Goal: Task Accomplishment & Management: Use online tool/utility

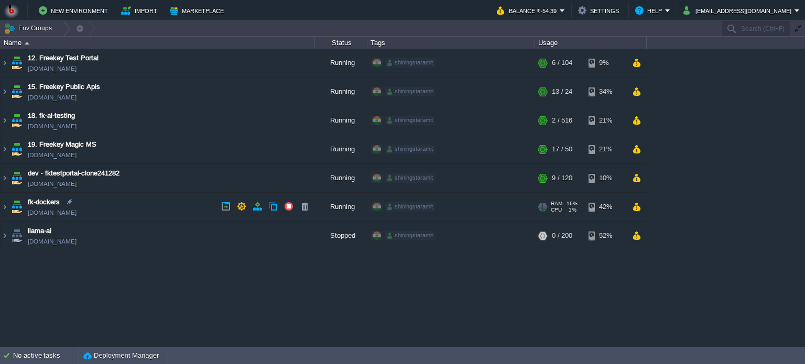
click at [165, 209] on td "fk-dockers [DOMAIN_NAME]" at bounding box center [158, 207] width 315 height 29
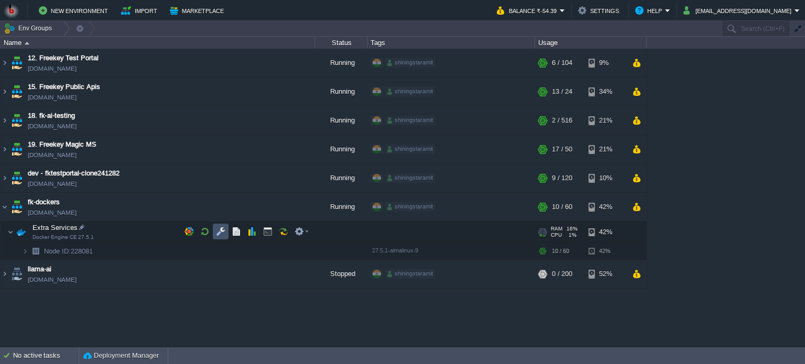
click at [218, 229] on button "button" at bounding box center [220, 231] width 9 height 9
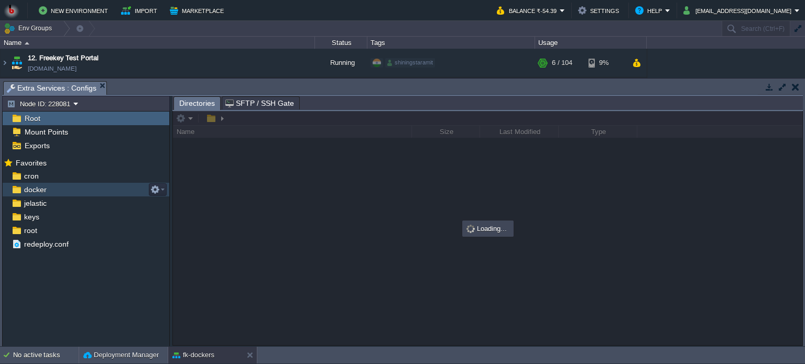
click at [71, 192] on div "docker" at bounding box center [86, 190] width 167 height 14
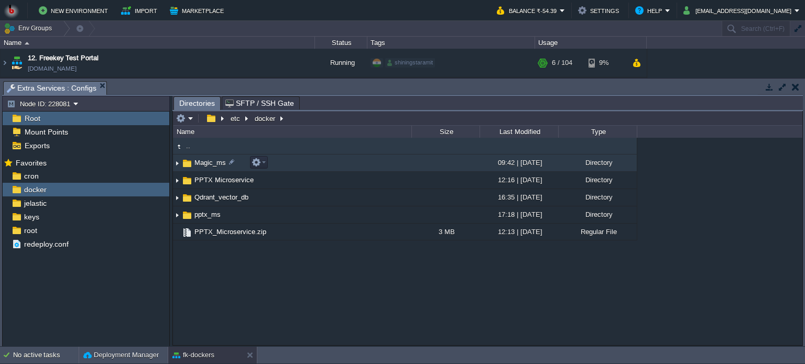
click at [323, 164] on td "Magic_ms" at bounding box center [292, 163] width 239 height 17
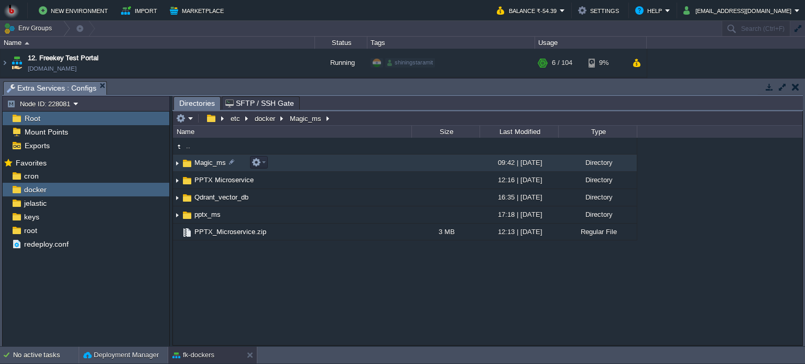
click at [323, 164] on td "Magic_ms" at bounding box center [292, 163] width 239 height 17
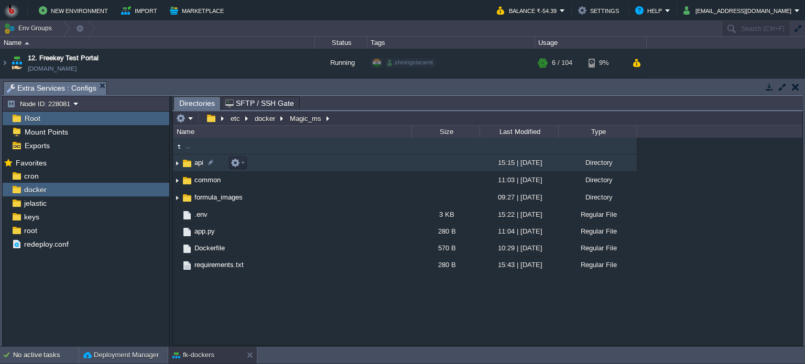
click at [320, 170] on td "api" at bounding box center [292, 163] width 239 height 17
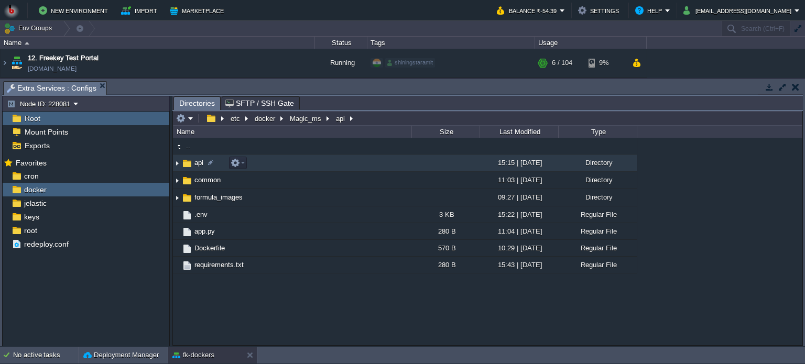
click at [320, 170] on td "api" at bounding box center [292, 163] width 239 height 17
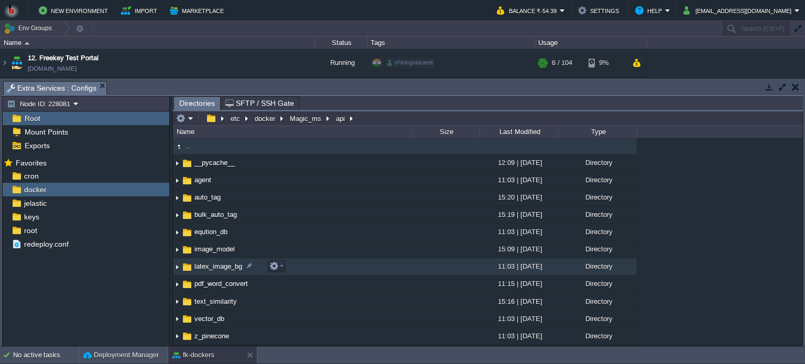
click at [347, 270] on td "latex_image_bg" at bounding box center [292, 266] width 239 height 17
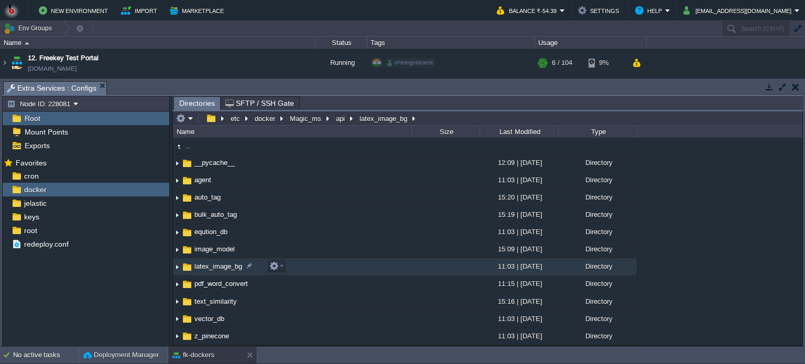
click at [347, 270] on td "latex_image_bg" at bounding box center [292, 266] width 239 height 17
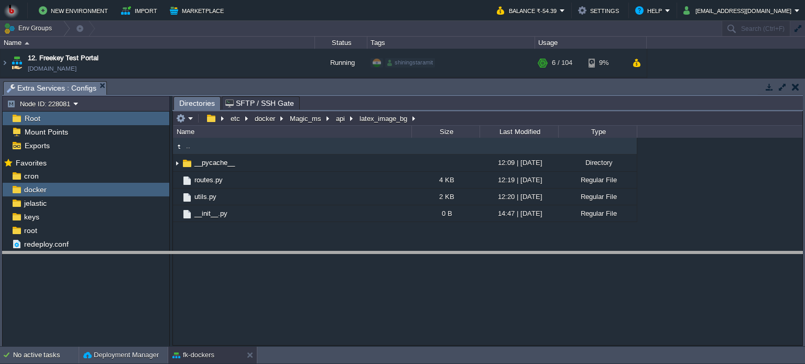
drag, startPoint x: 219, startPoint y: 83, endPoint x: 210, endPoint y: 254, distance: 170.6
click at [210, 254] on body "New Environment Import Marketplace Bonus ₹0.00 Upgrade Account Balance ₹-54.39 …" at bounding box center [402, 182] width 805 height 364
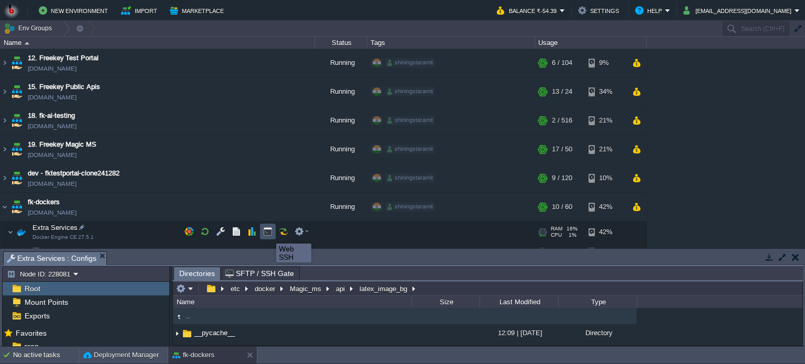
click at [269, 234] on button "button" at bounding box center [267, 231] width 9 height 9
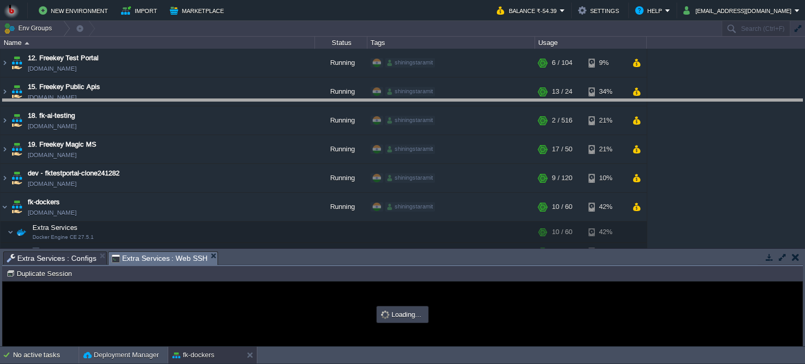
drag, startPoint x: 349, startPoint y: 261, endPoint x: 379, endPoint y: 109, distance: 155.4
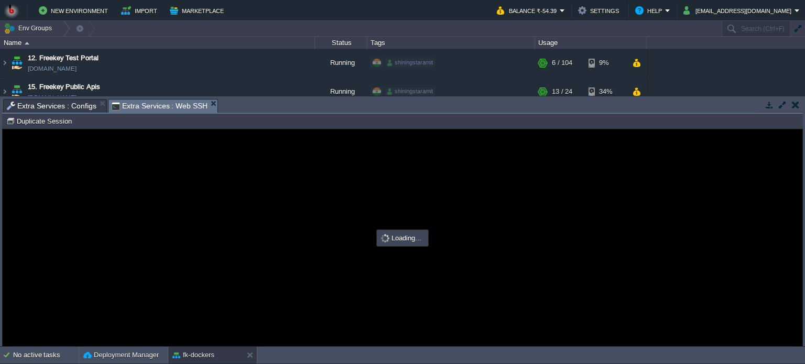
type input "#000000"
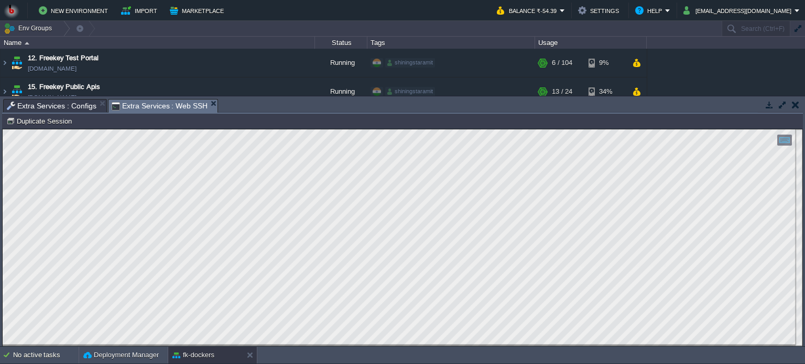
click at [149, 103] on span "Extra Services : Web SSH" at bounding box center [160, 106] width 96 height 13
click at [30, 105] on span "Extra Services : Configs" at bounding box center [52, 106] width 90 height 13
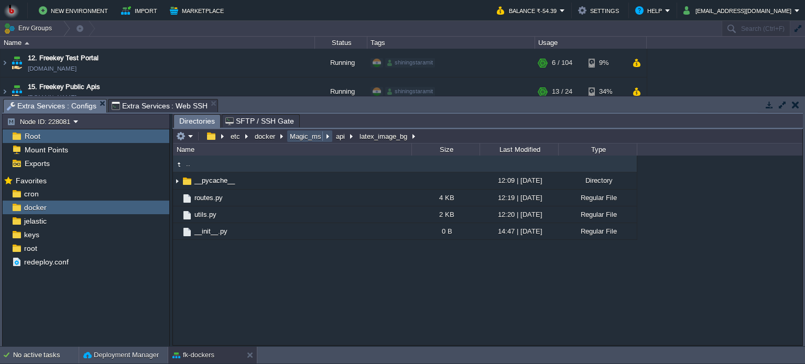
click at [310, 137] on button "Magic_ms" at bounding box center [306, 136] width 36 height 9
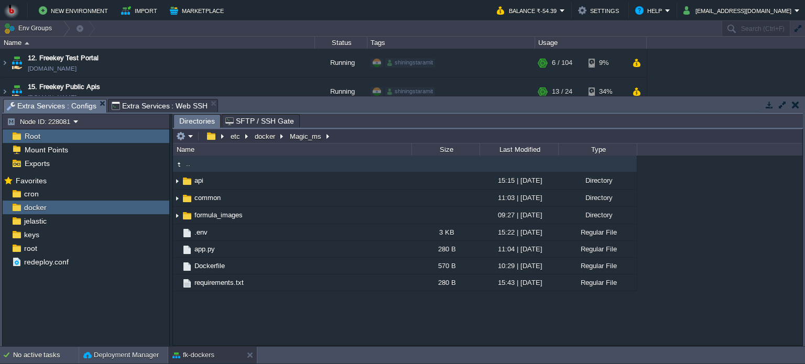
type input "/etc/docker/Magic_ms"
click at [337, 133] on input "/etc/docker/Magic_ms" at bounding box center [488, 136] width 630 height 15
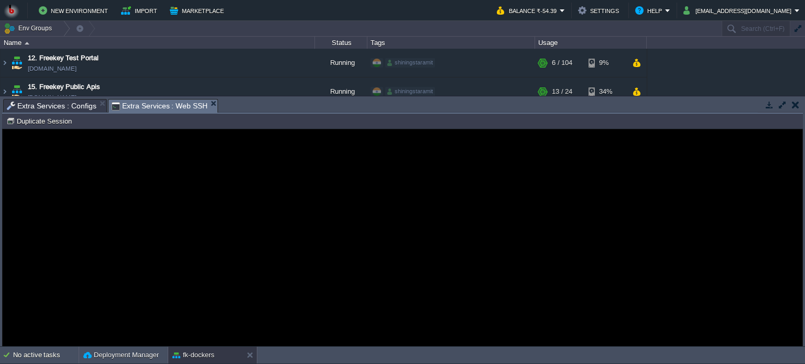
click at [153, 108] on span "Extra Services : Web SSH" at bounding box center [160, 106] width 96 height 13
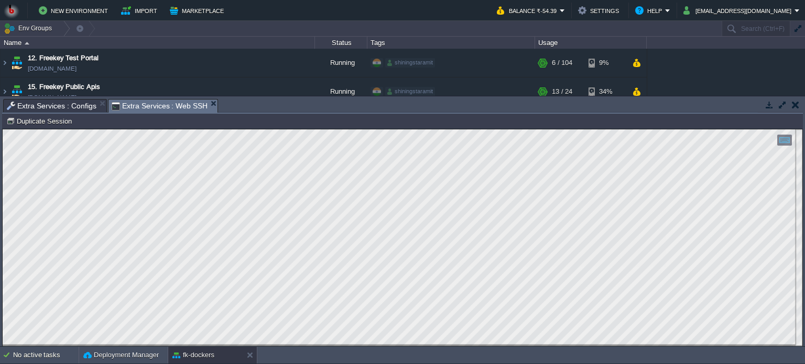
click at [3, 129] on html "Copy: Ctrl + Shift + C Paste: Ctrl + V Settings: Ctrl + Shift + Alt 0" at bounding box center [403, 129] width 800 height 0
click at [53, 103] on span "Extra Services : Configs" at bounding box center [52, 106] width 90 height 13
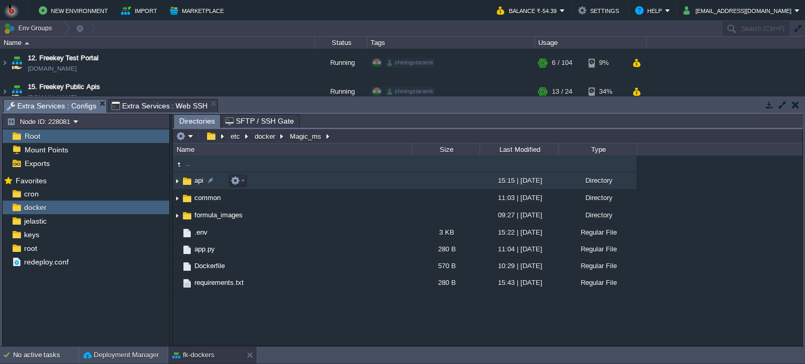
click at [311, 181] on td "api" at bounding box center [292, 180] width 239 height 17
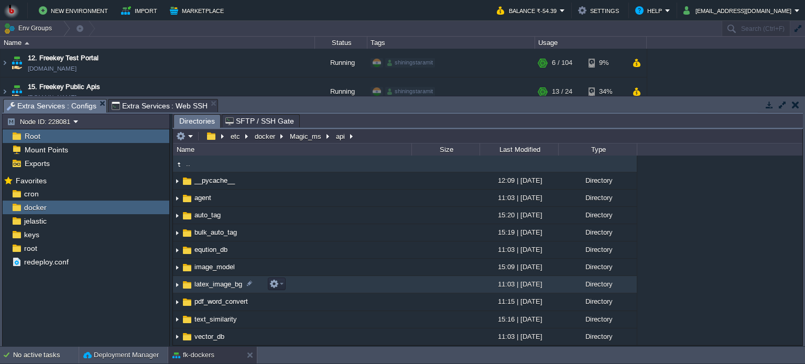
click at [359, 290] on td "latex_image_bg" at bounding box center [292, 284] width 239 height 17
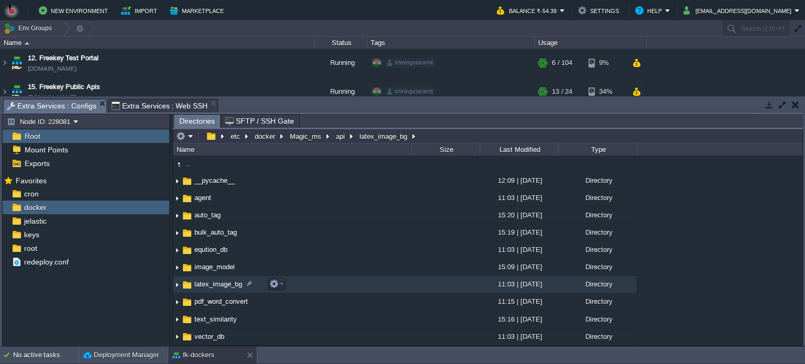
click at [359, 290] on td "latex_image_bg" at bounding box center [292, 284] width 239 height 17
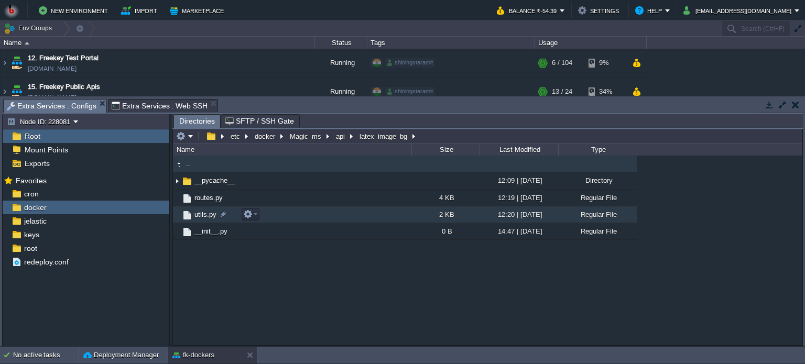
click at [342, 214] on td "utils.py" at bounding box center [292, 215] width 239 height 17
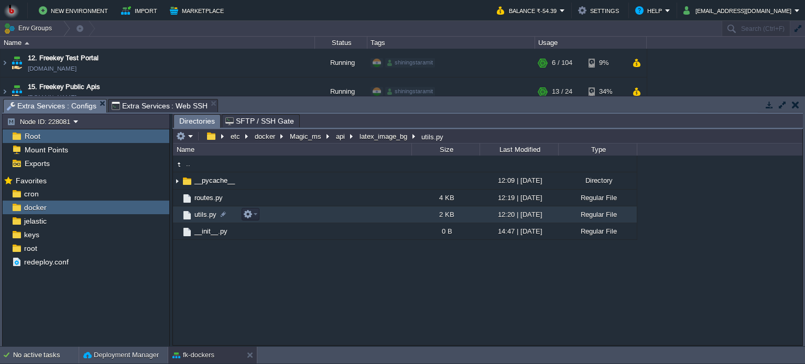
click at [342, 214] on td "utils.py" at bounding box center [292, 215] width 239 height 17
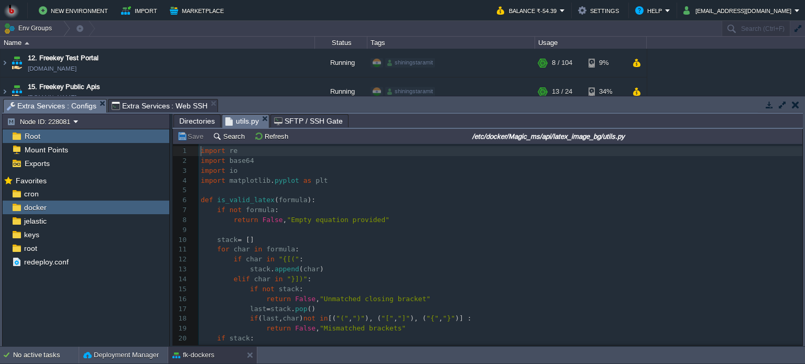
scroll to position [3, 0]
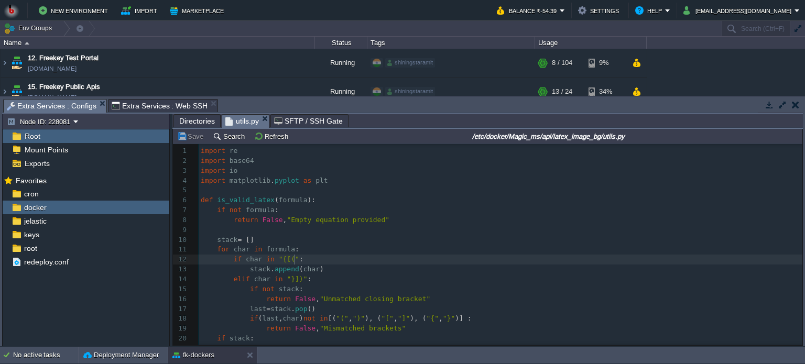
click at [466, 257] on pre "if char in "{[(" :" at bounding box center [501, 260] width 604 height 10
type textarea "-"
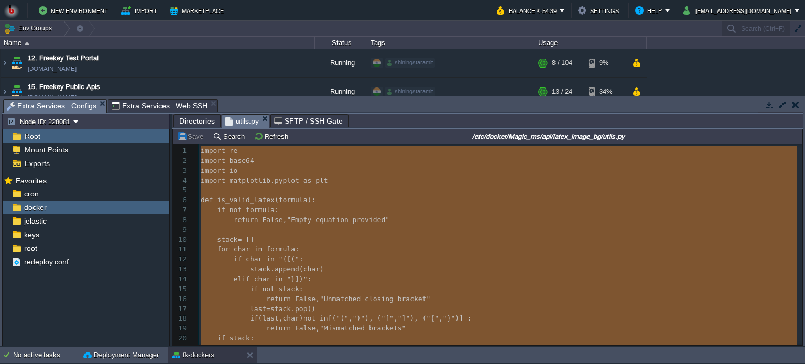
scroll to position [623, 0]
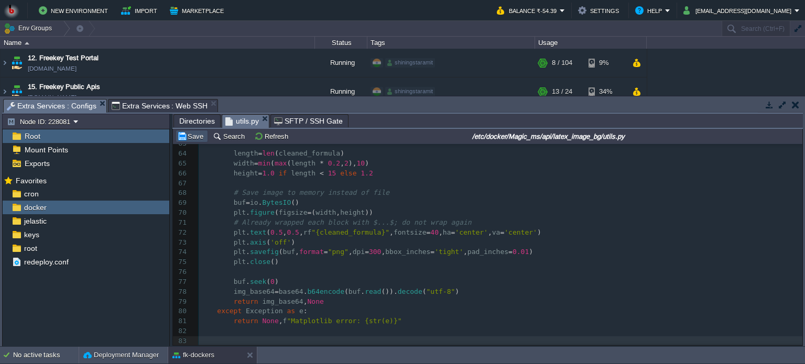
click at [184, 139] on button "Save" at bounding box center [191, 136] width 29 height 9
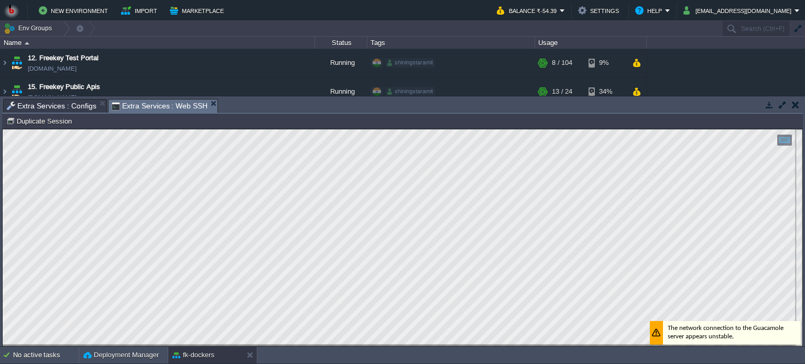
click at [158, 102] on span "Extra Services : Web SSH" at bounding box center [160, 106] width 96 height 13
